Goal: Navigation & Orientation: Find specific page/section

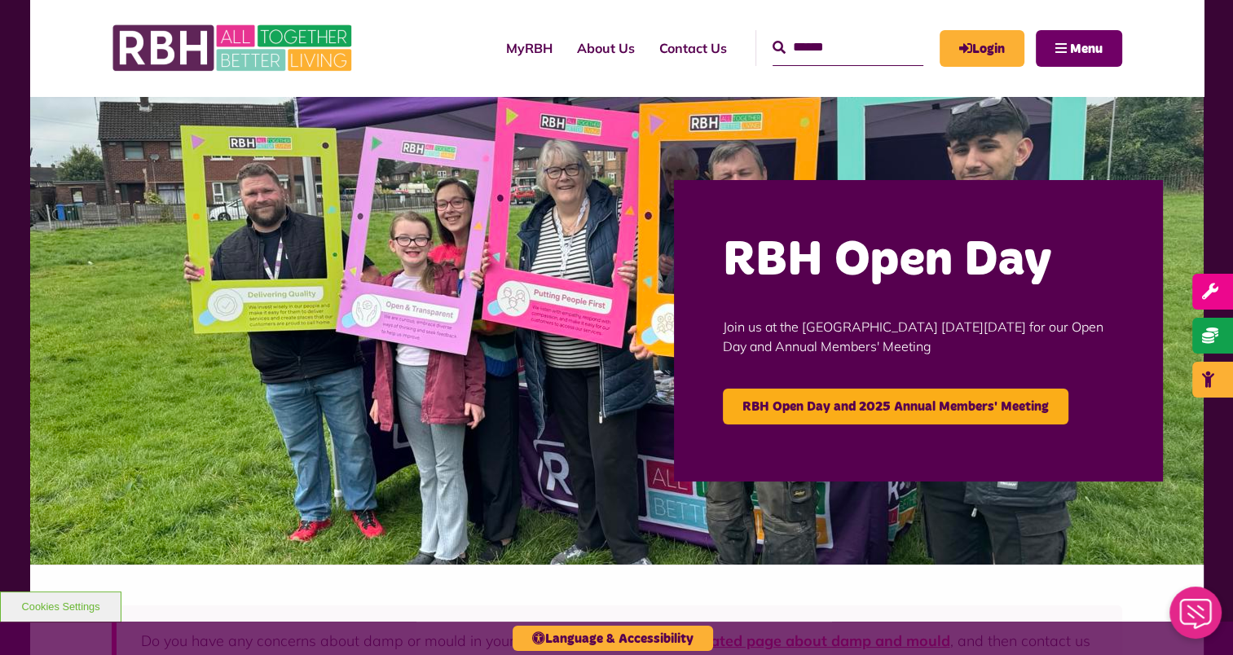
click at [1049, 42] on button "Menu" at bounding box center [1079, 48] width 86 height 37
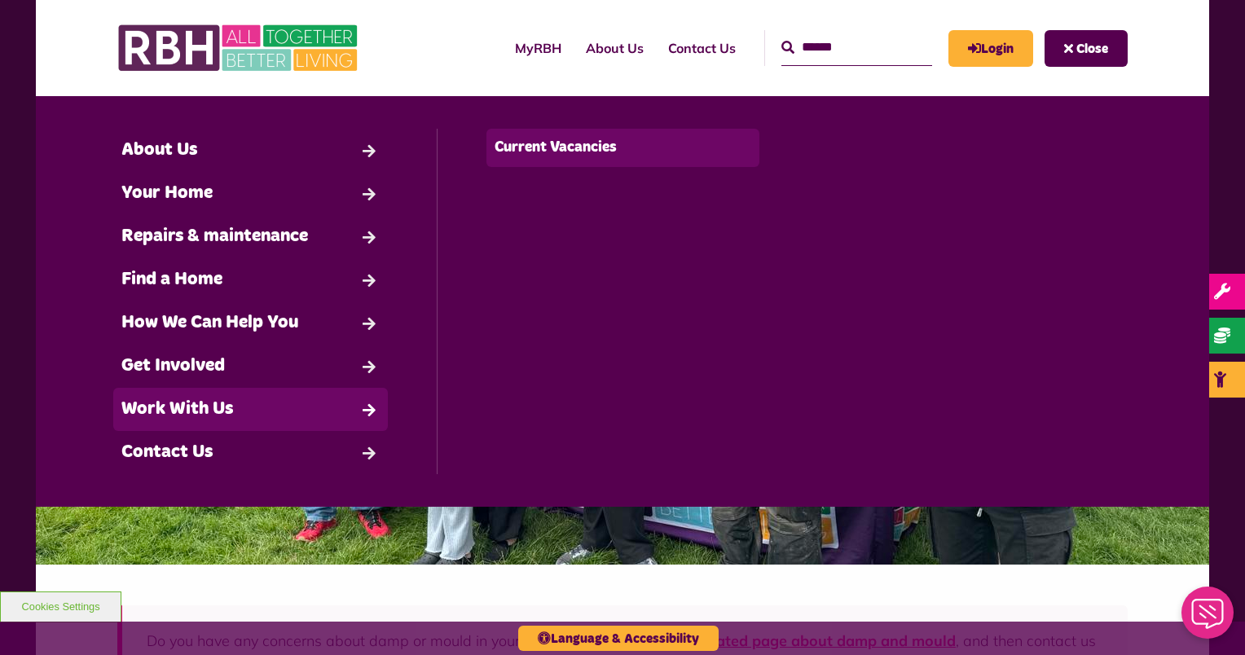
click at [589, 149] on link "Current Vacancies" at bounding box center [623, 148] width 274 height 38
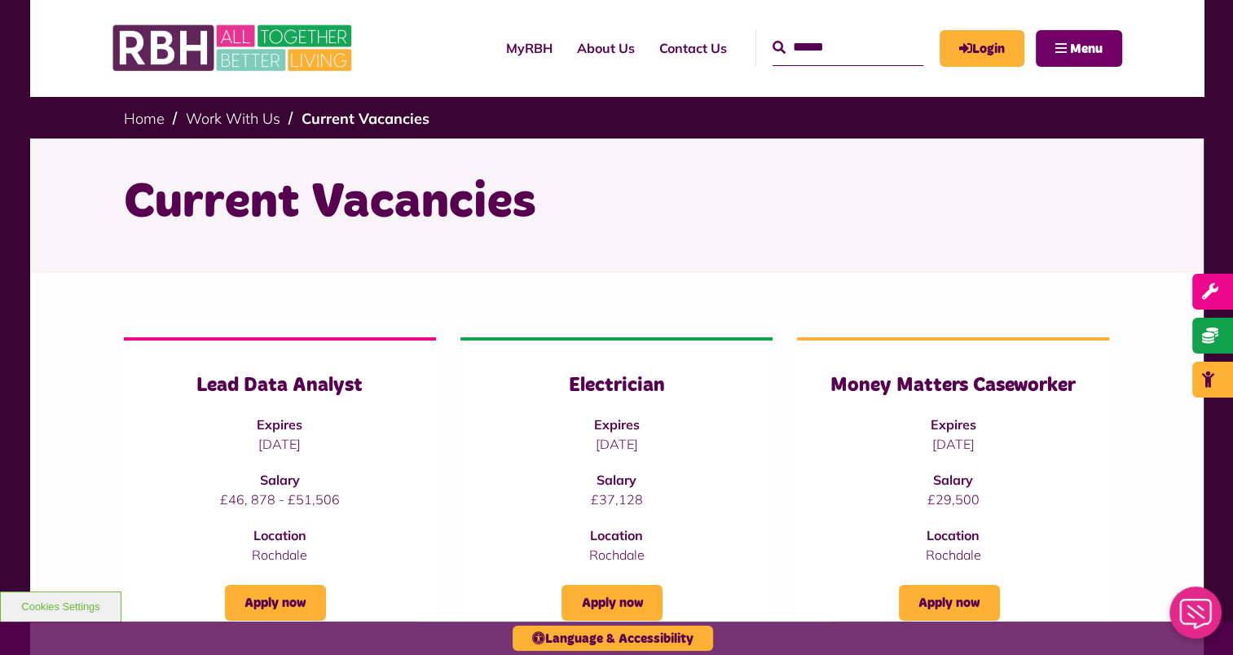
click at [1066, 50] on button "Menu" at bounding box center [1079, 48] width 86 height 37
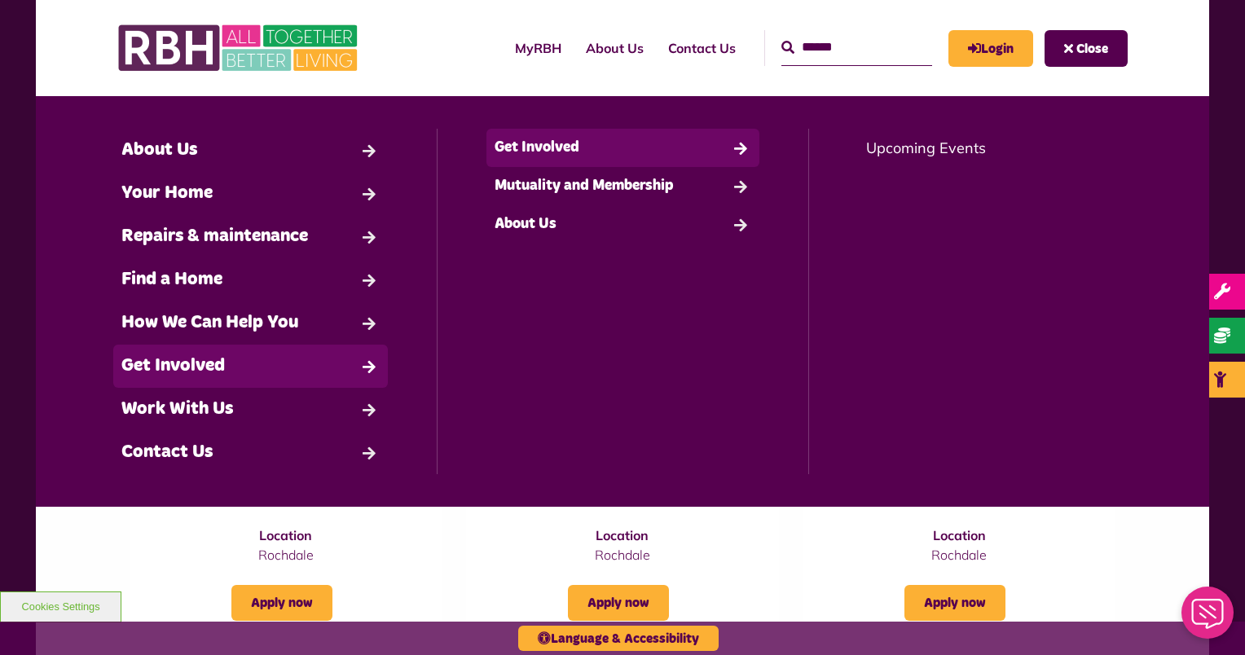
click at [515, 158] on link "Get Involved" at bounding box center [623, 148] width 274 height 38
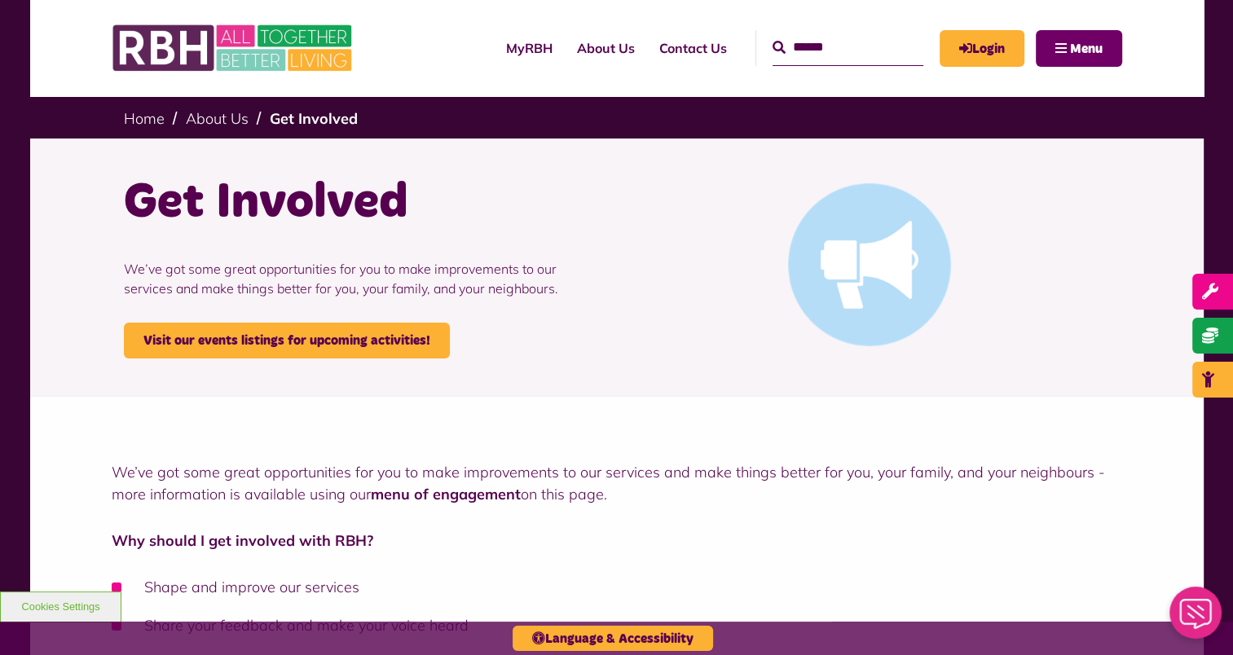
click at [1060, 42] on button "Menu" at bounding box center [1079, 48] width 86 height 37
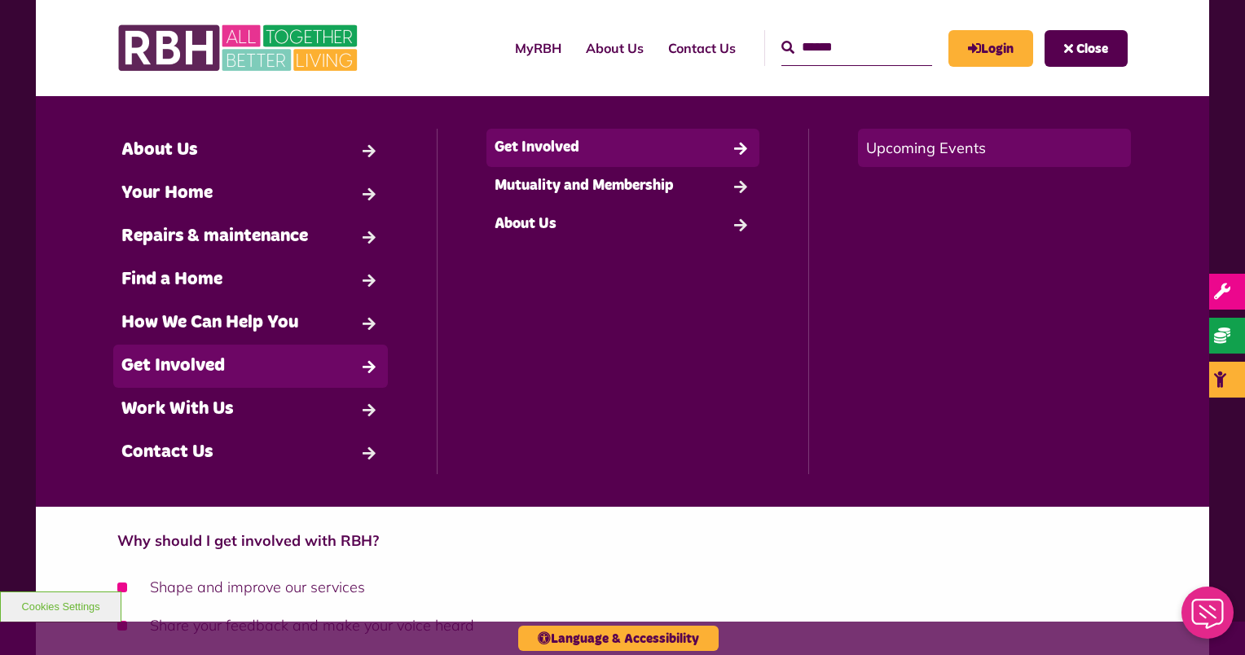
click at [895, 150] on link "Upcoming Events" at bounding box center [994, 148] width 273 height 38
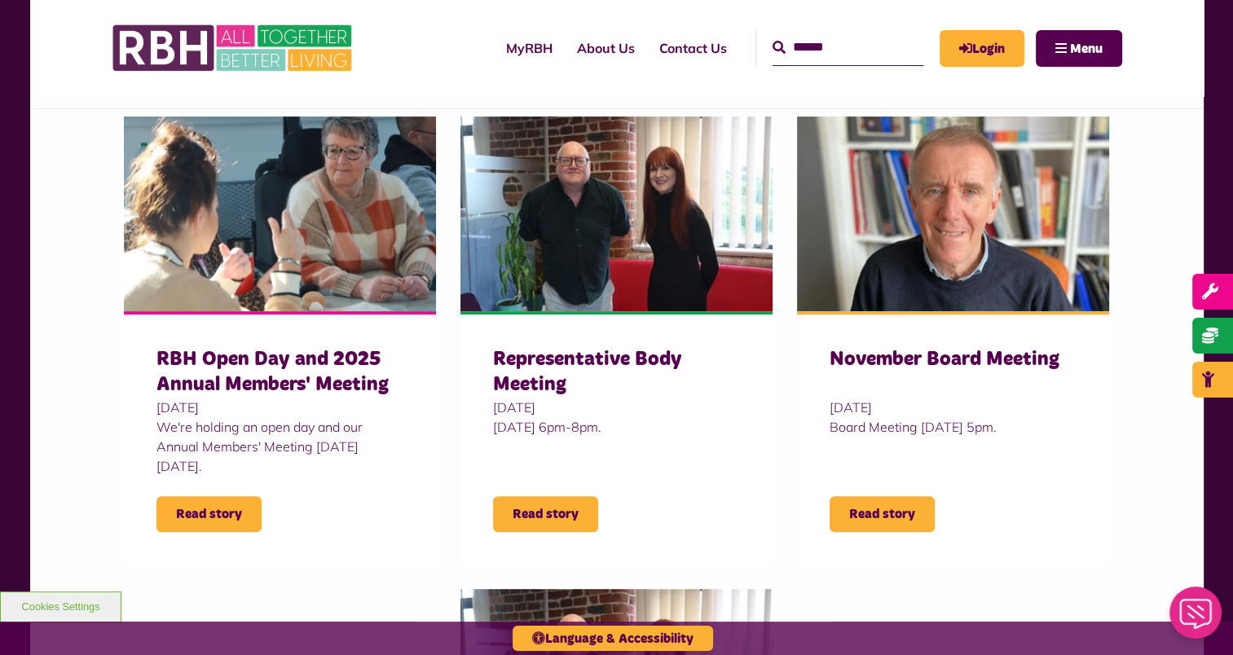
scroll to position [490, 0]
